Goal: Task Accomplishment & Management: Manage account settings

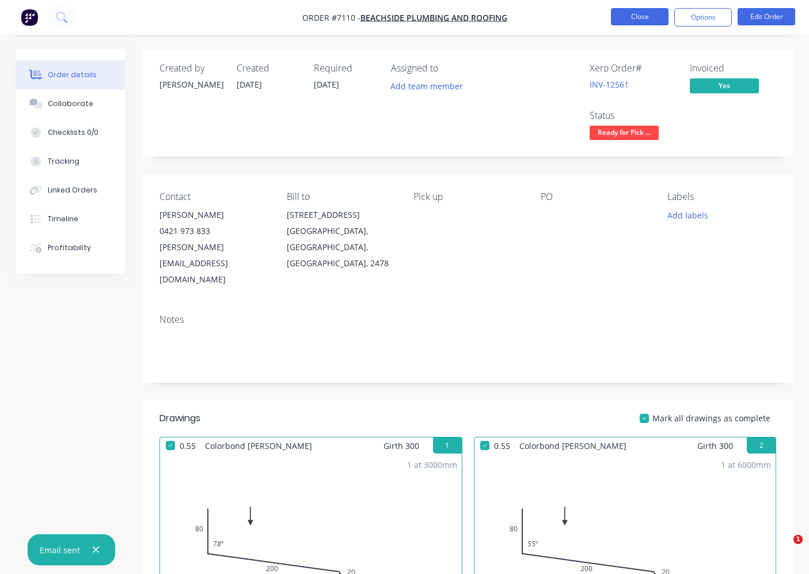
drag, startPoint x: 0, startPoint y: 0, endPoint x: 629, endPoint y: 12, distance: 628.7
click at [629, 12] on button "Close" at bounding box center [640, 16] width 58 height 17
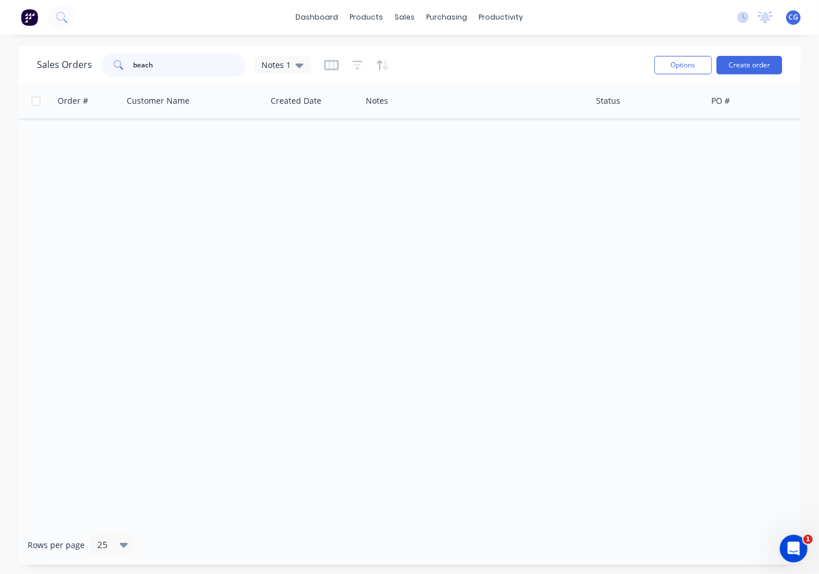
drag, startPoint x: 137, startPoint y: 66, endPoint x: 19, endPoint y: 113, distance: 126.7
click at [37, 70] on div "Sales Orders beach Notes 1" at bounding box center [174, 65] width 274 height 23
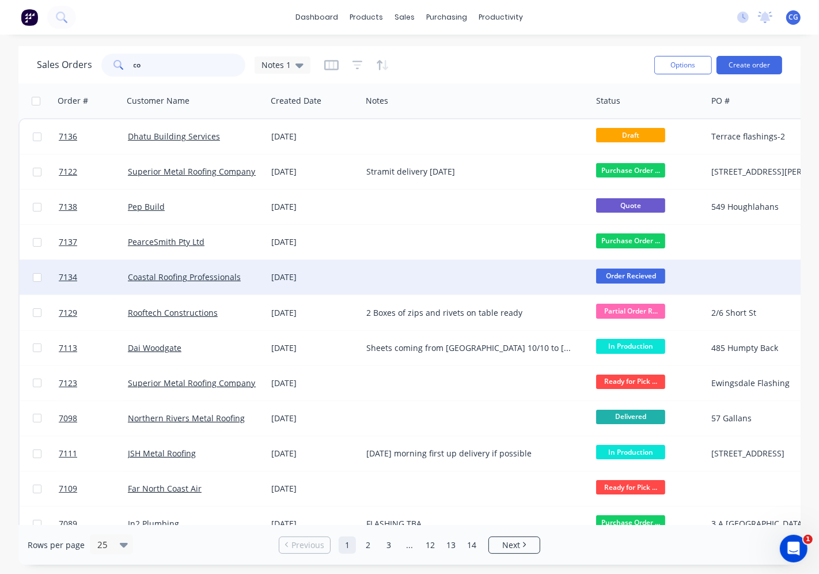
type input "co"
click at [214, 271] on div "Coastal Roofing Professionals" at bounding box center [194, 277] width 143 height 35
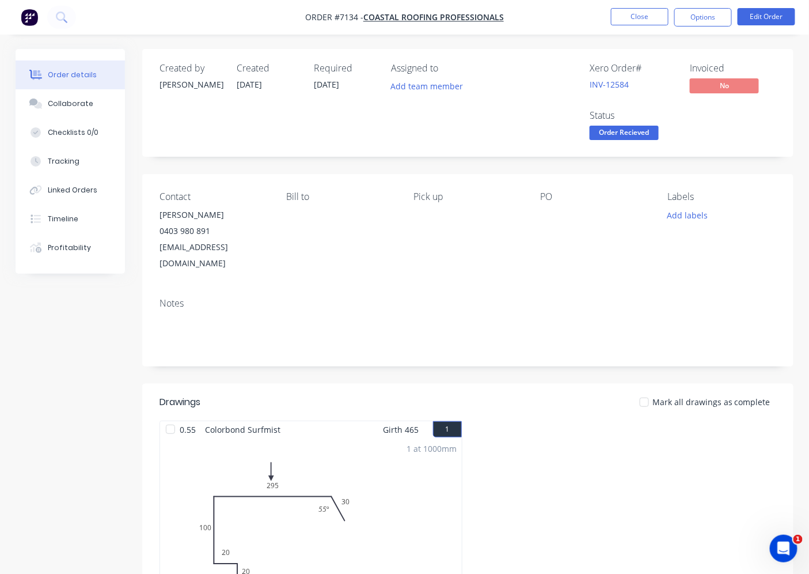
click at [620, 138] on span "Order Recieved" at bounding box center [624, 133] width 69 height 14
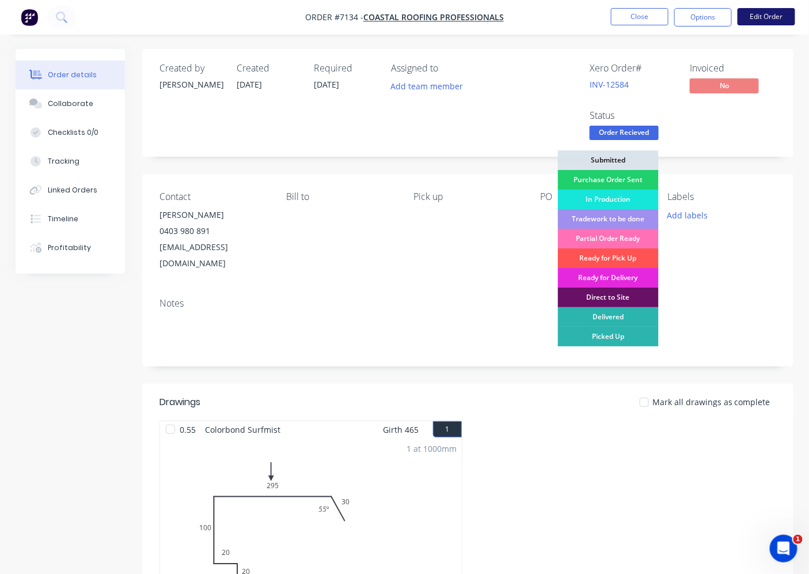
click at [759, 21] on button "Edit Order" at bounding box center [767, 16] width 58 height 17
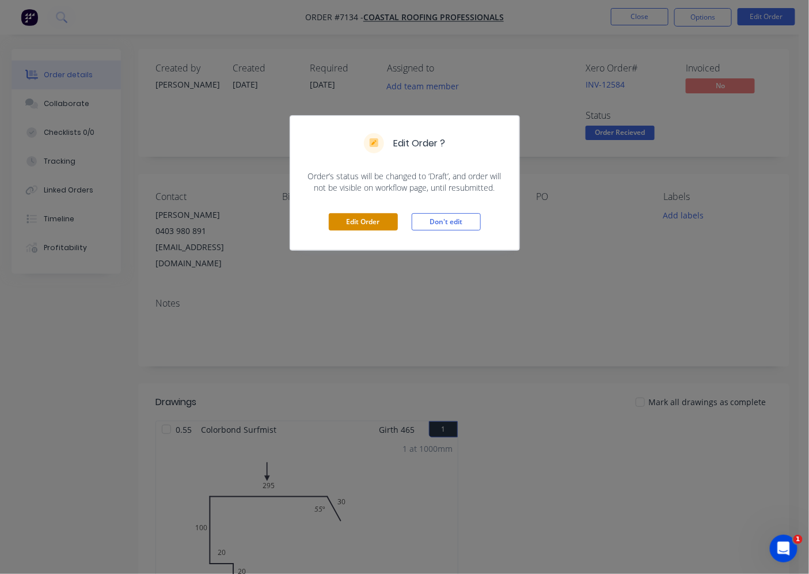
click at [360, 218] on button "Edit Order" at bounding box center [363, 221] width 69 height 17
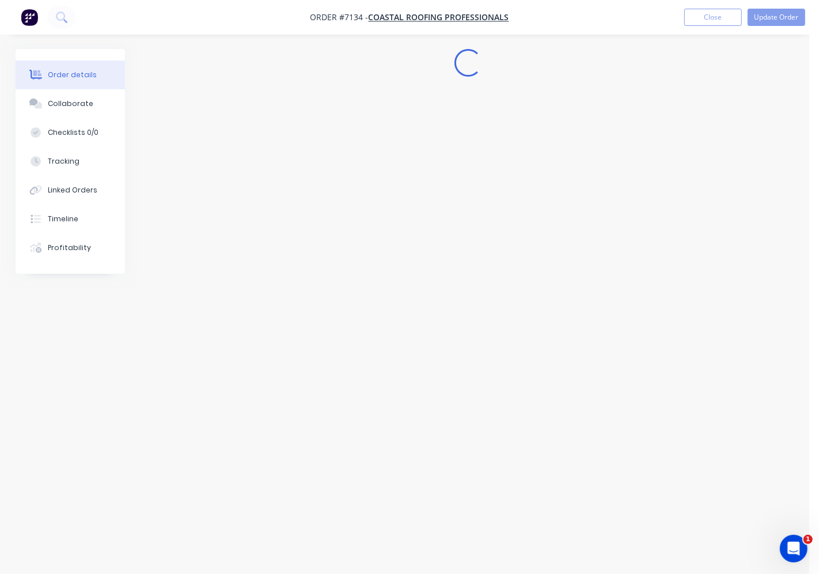
click at [177, 232] on div "Edit Order ? Order’s status will be changed to ‘Draft’, and order will not be v…" at bounding box center [409, 287] width 819 height 574
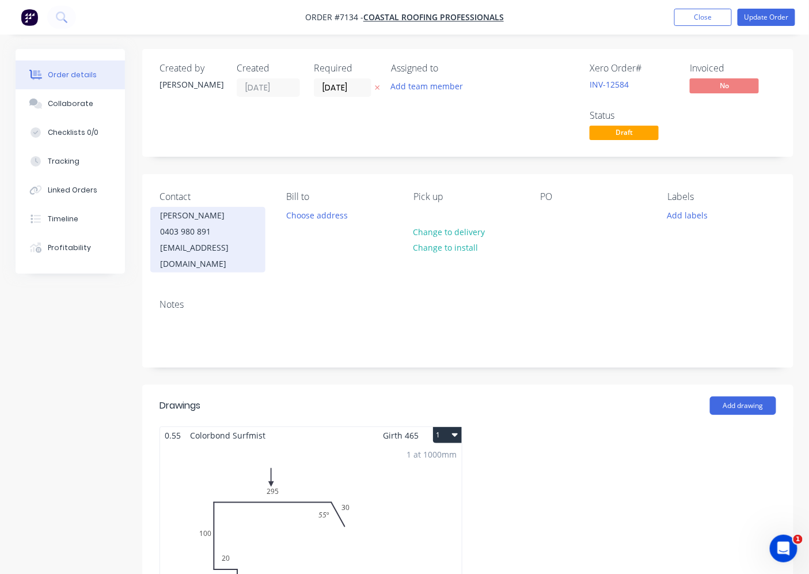
click at [187, 230] on div "0403 980 891" at bounding box center [208, 232] width 96 height 16
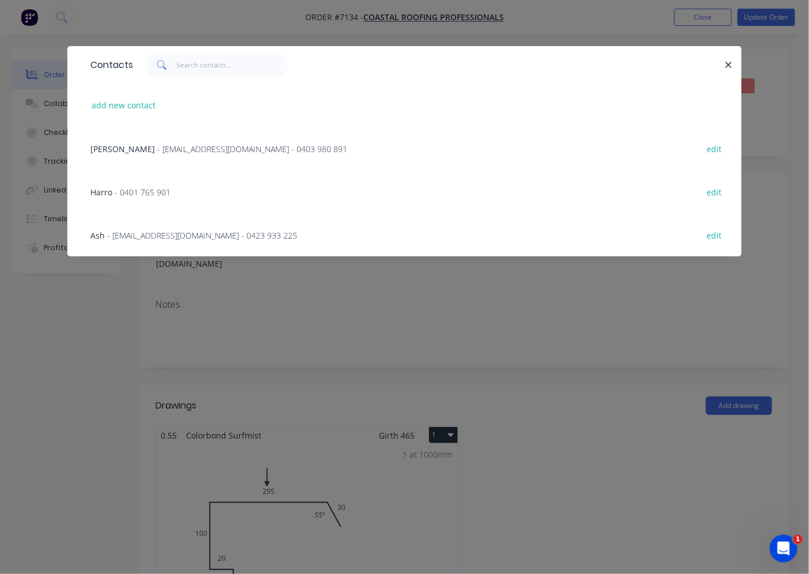
click at [159, 190] on span "- 0401 765 901" at bounding box center [143, 192] width 56 height 11
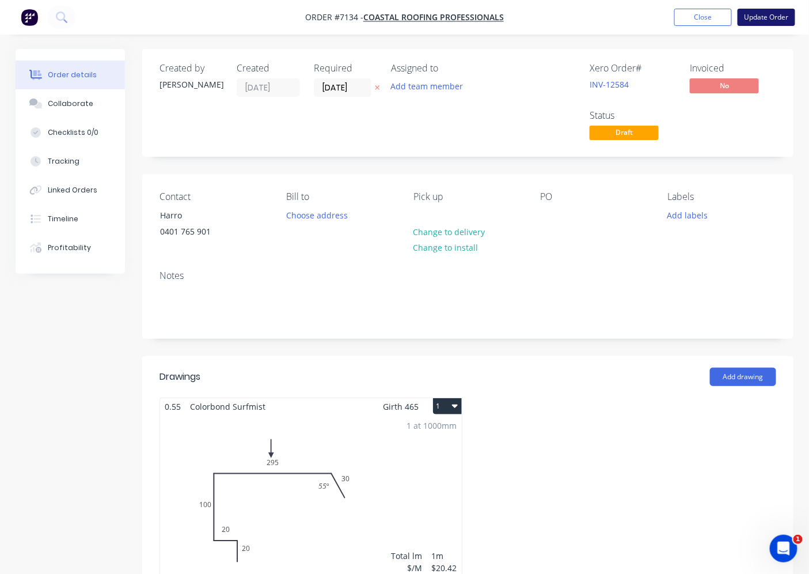
click at [760, 16] on button "Update Order" at bounding box center [767, 17] width 58 height 17
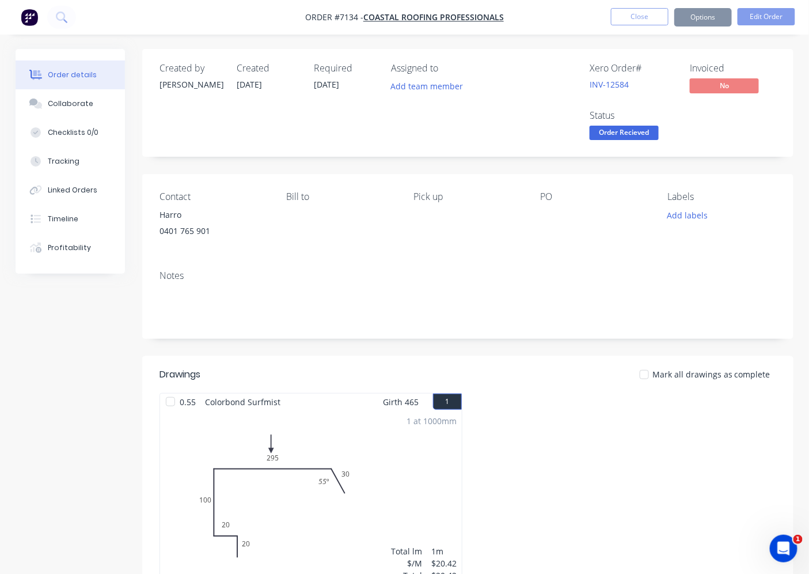
click at [620, 133] on span "Order Recieved" at bounding box center [624, 133] width 69 height 14
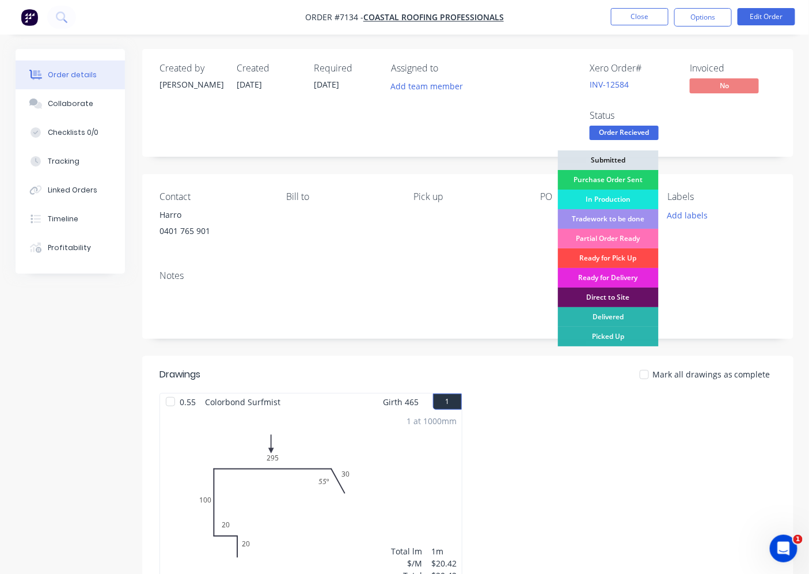
click at [625, 255] on div "Ready for Pick Up" at bounding box center [608, 258] width 101 height 20
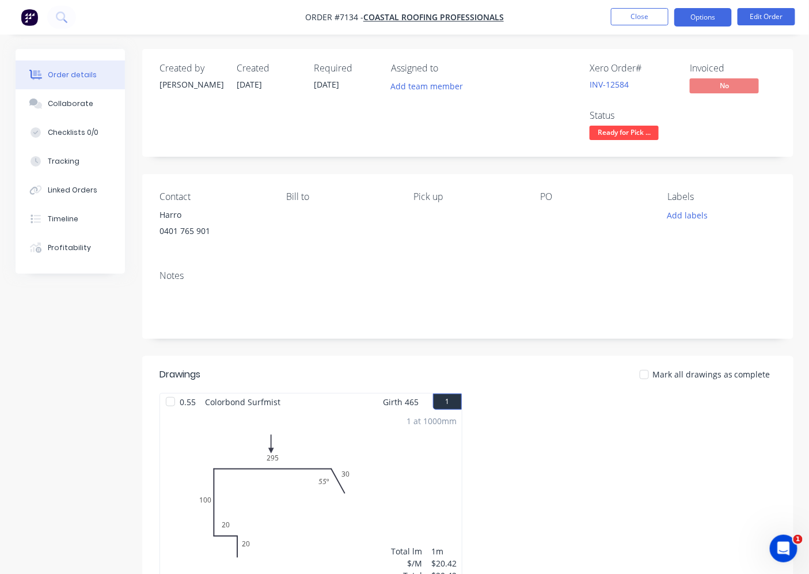
click at [718, 21] on button "Options" at bounding box center [704, 17] width 58 height 18
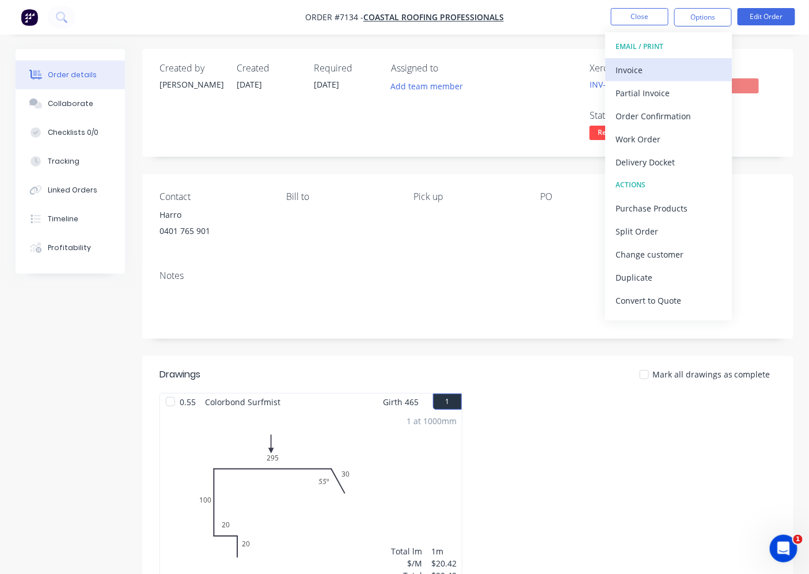
click at [672, 71] on div "Invoice" at bounding box center [669, 70] width 106 height 17
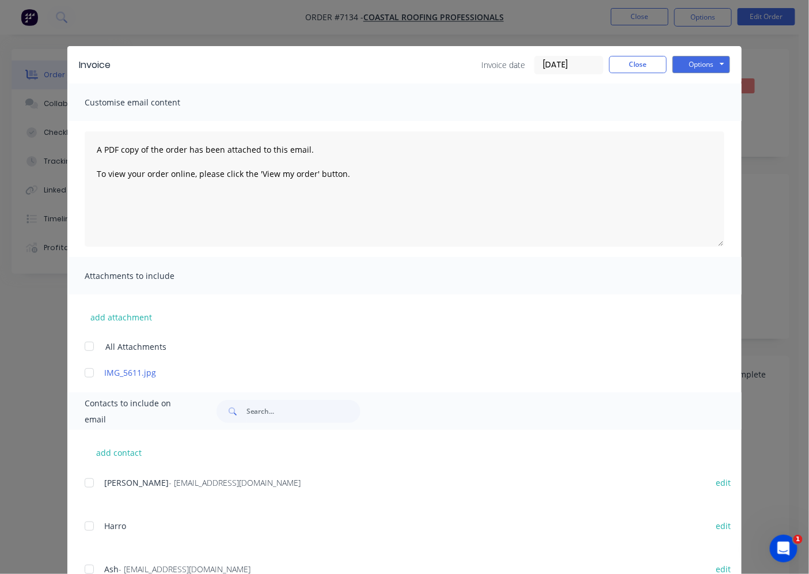
click at [84, 480] on div at bounding box center [89, 482] width 23 height 23
click at [721, 67] on button "Options" at bounding box center [702, 64] width 58 height 17
click at [703, 128] on button "Email" at bounding box center [710, 122] width 74 height 19
click at [630, 58] on button "Close" at bounding box center [639, 64] width 58 height 17
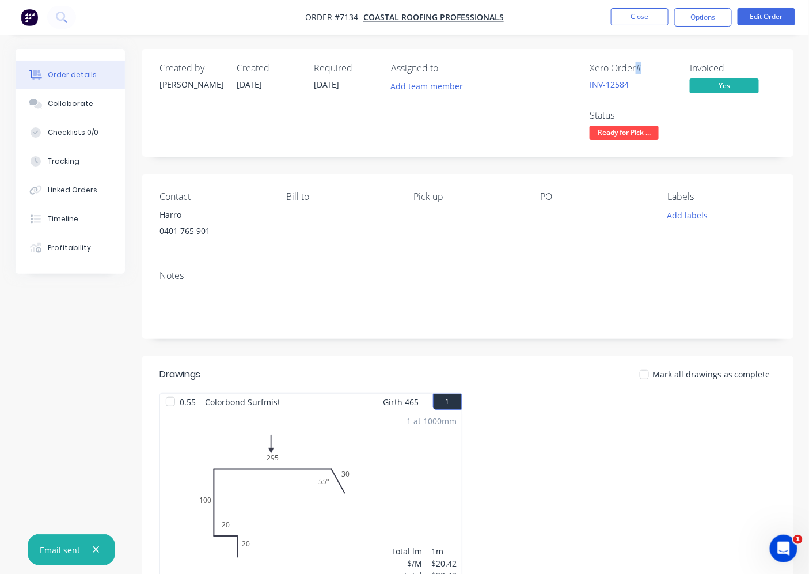
click at [634, 65] on div "Xero Order #" at bounding box center [633, 68] width 86 height 11
click at [625, 16] on button "Close" at bounding box center [640, 16] width 58 height 17
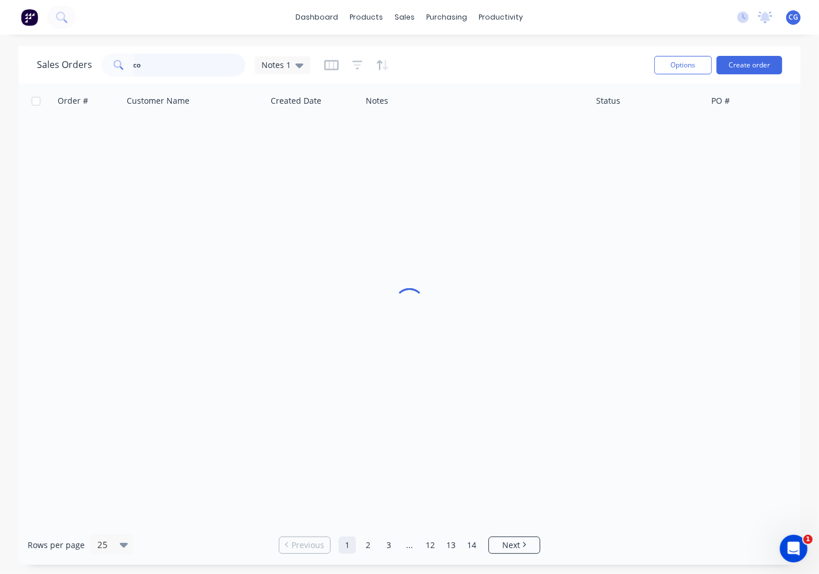
click at [187, 55] on input "co" at bounding box center [190, 65] width 112 height 23
